Goal: Task Accomplishment & Management: Complete application form

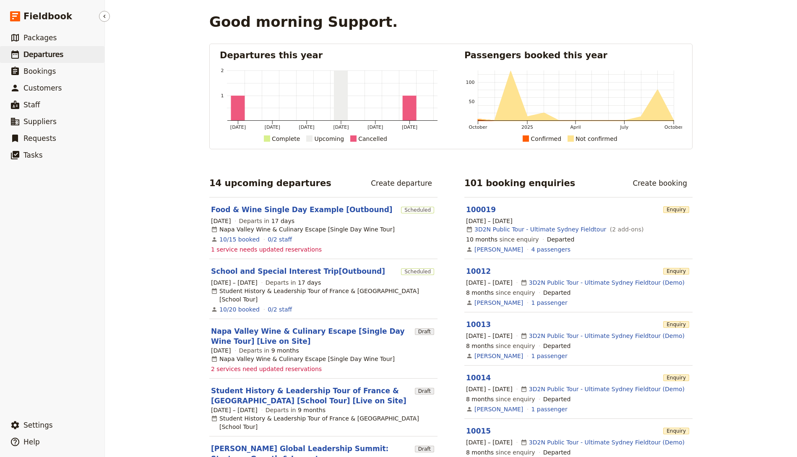
click at [39, 57] on span "Departures" at bounding box center [44, 54] width 40 height 8
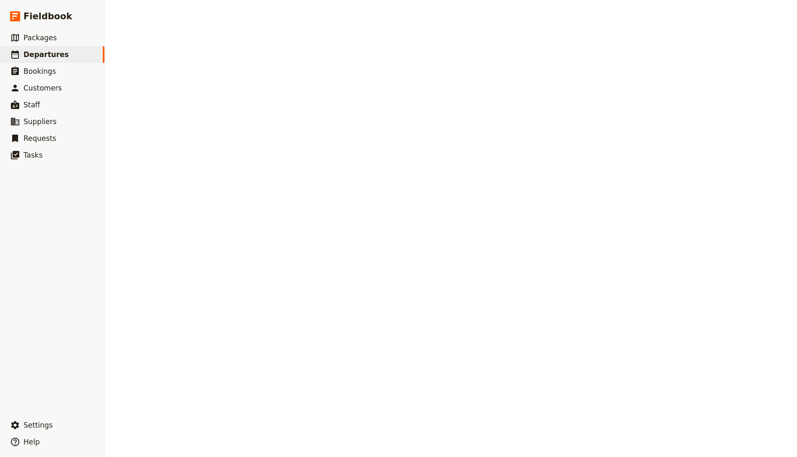
select select "CREATED_AT"
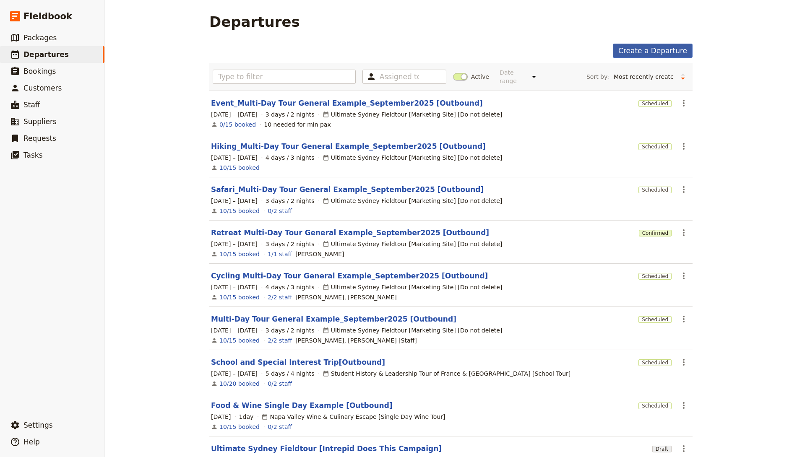
click at [680, 48] on link "Create a Departure" at bounding box center [653, 51] width 80 height 14
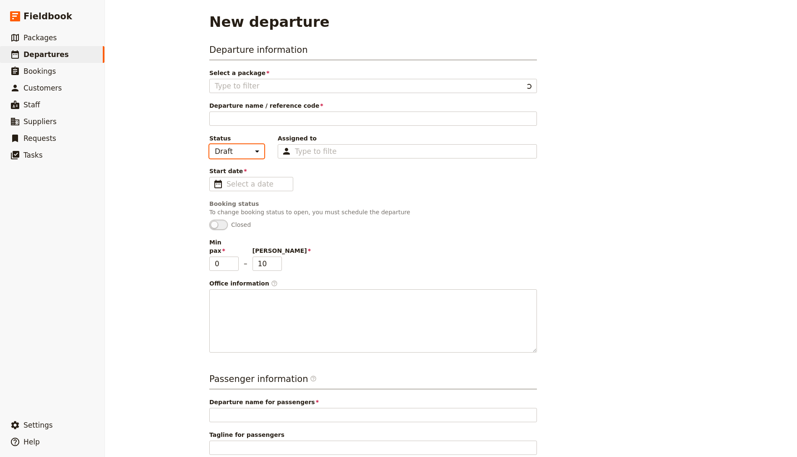
click at [227, 150] on select "Draft Scheduled Confirmed" at bounding box center [236, 151] width 55 height 14
